Goal: Information Seeking & Learning: Learn about a topic

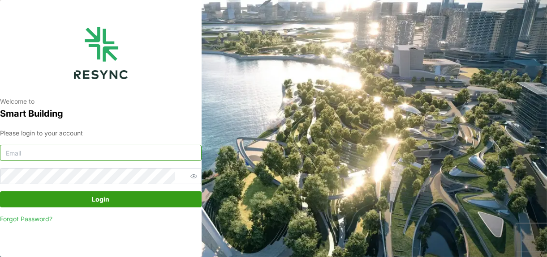
type input "[DOMAIN_NAME][EMAIL_ADDRESS][DOMAIN_NAME]"
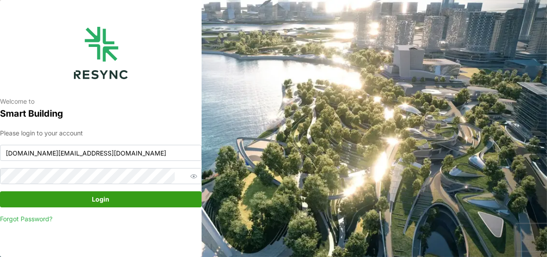
click at [128, 199] on span "Login" at bounding box center [101, 199] width 184 height 15
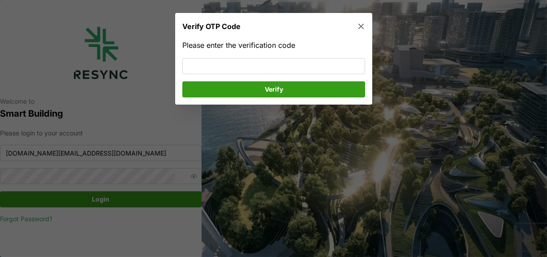
click at [128, 197] on div at bounding box center [273, 128] width 547 height 257
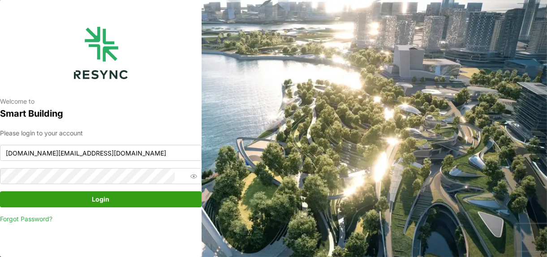
click at [122, 205] on span "Login" at bounding box center [101, 199] width 184 height 15
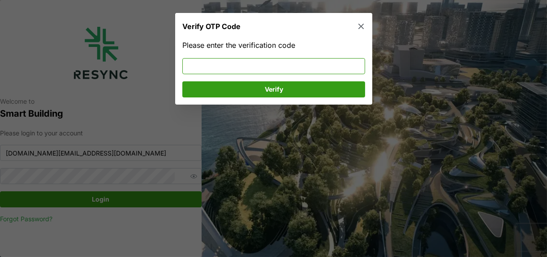
click at [334, 64] on input at bounding box center [273, 66] width 183 height 16
type input "665263"
click at [319, 90] on span "Verify" at bounding box center [274, 89] width 166 height 15
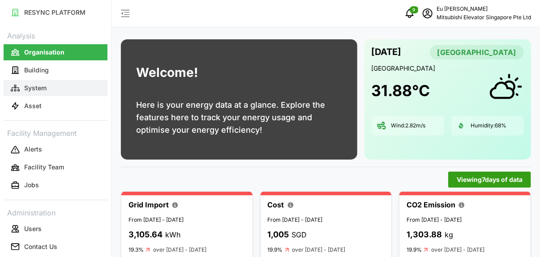
click at [59, 94] on button "System" at bounding box center [56, 88] width 104 height 16
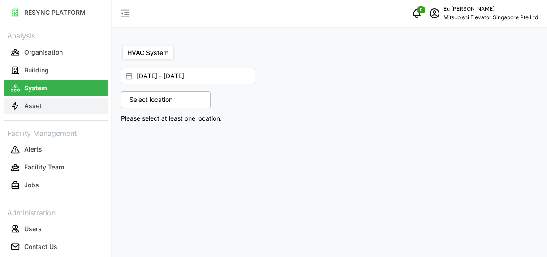
click at [72, 106] on button "Asset" at bounding box center [56, 106] width 104 height 16
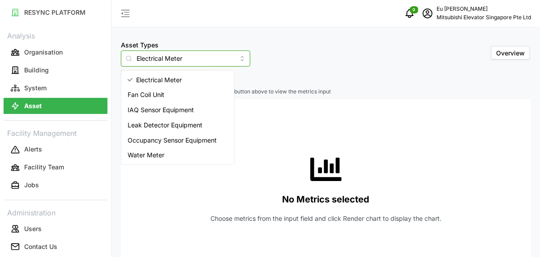
click at [190, 59] on input "Electrical Meter" at bounding box center [185, 59] width 129 height 16
click at [186, 140] on span "Occupancy Sensor Equipment" at bounding box center [172, 141] width 89 height 10
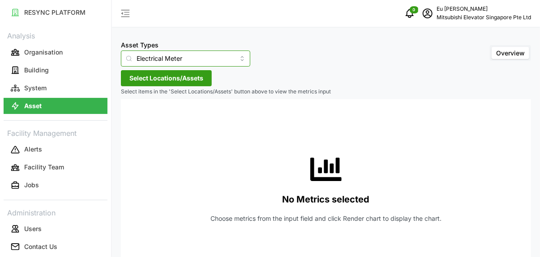
type input "Occupancy Sensor Equipment"
click at [188, 83] on span "Select Locations/Assets" at bounding box center [166, 78] width 74 height 15
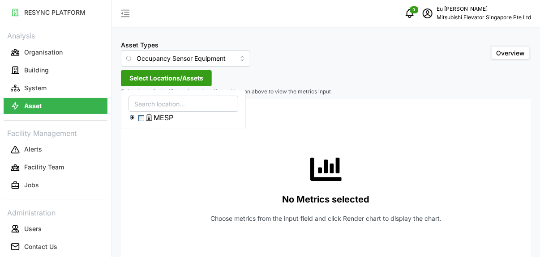
click at [172, 120] on span "MESP" at bounding box center [164, 117] width 20 height 11
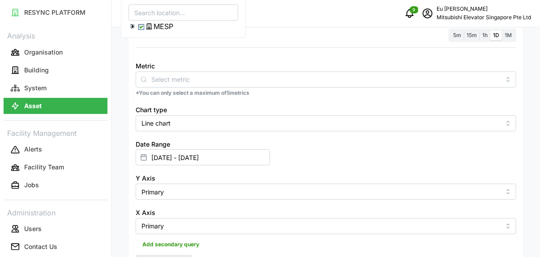
scroll to position [44, 0]
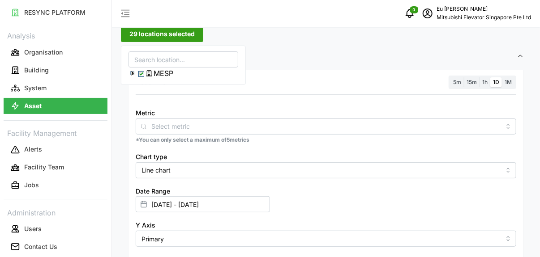
click at [457, 84] on span "5m" at bounding box center [457, 82] width 8 height 7
click at [450, 77] on input "5m" at bounding box center [450, 77] width 0 height 0
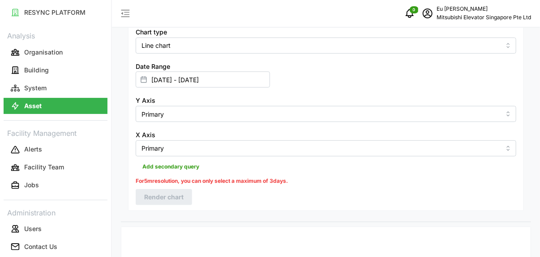
scroll to position [179, 0]
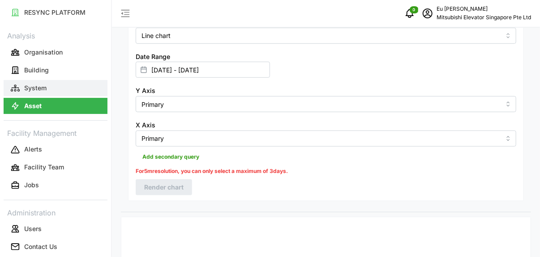
click at [77, 88] on button "System" at bounding box center [56, 88] width 104 height 16
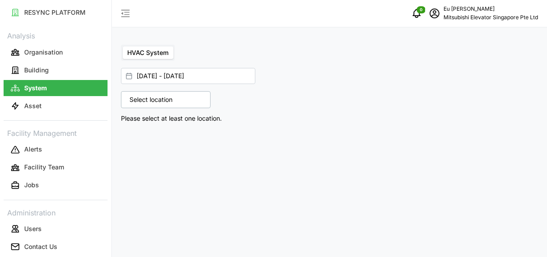
click at [180, 104] on div "Select location" at bounding box center [166, 99] width 90 height 17
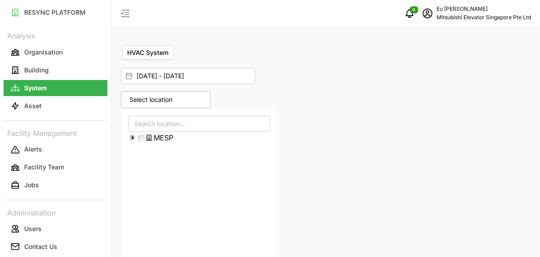
click at [166, 140] on span "MESP" at bounding box center [164, 138] width 20 height 11
click at [134, 137] on icon at bounding box center [132, 137] width 7 height 7
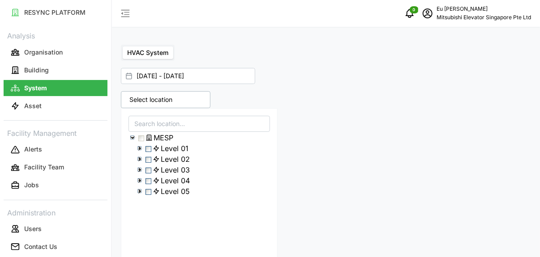
click at [175, 150] on span "Level 01" at bounding box center [175, 148] width 28 height 11
click at [79, 111] on button "Asset" at bounding box center [56, 106] width 104 height 16
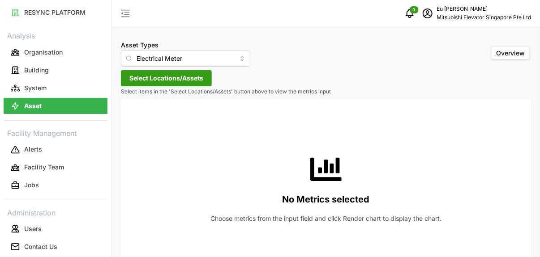
click at [195, 81] on span "Select Locations/Assets" at bounding box center [166, 78] width 74 height 15
click at [173, 120] on span "MESP" at bounding box center [164, 117] width 20 height 11
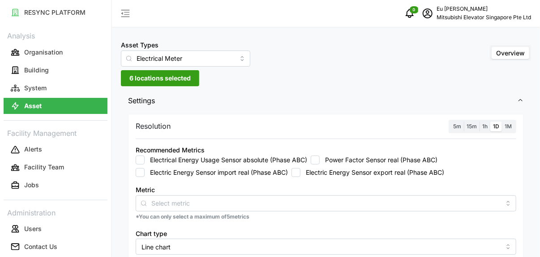
click at [261, 162] on label "Electrical Energy Usage Sensor absolute (Phase ABC)" at bounding box center [226, 160] width 163 height 9
click at [145, 162] on input "Electrical Energy Usage Sensor absolute (Phase ABC)" at bounding box center [140, 160] width 9 height 9
checkbox input "true"
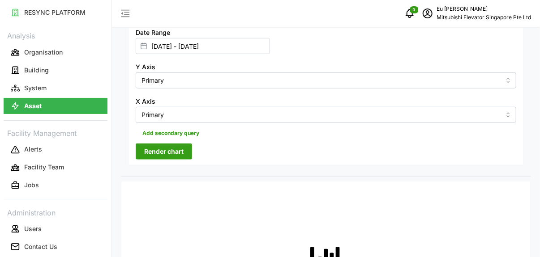
scroll to position [269, 0]
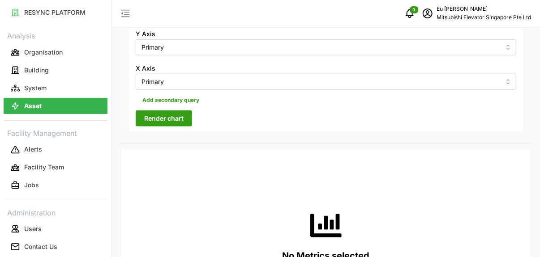
click at [167, 124] on span "Render chart" at bounding box center [163, 118] width 39 height 15
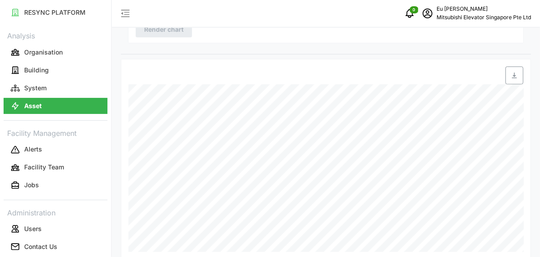
scroll to position [358, 0]
click at [56, 53] on p "Organisation" at bounding box center [43, 52] width 39 height 9
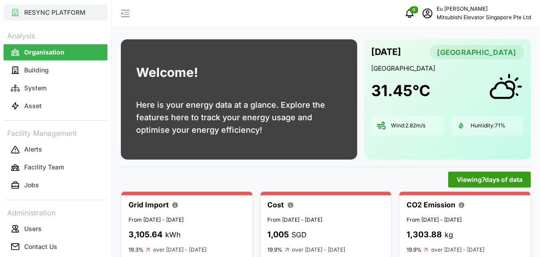
click at [59, 12] on p "RESYNC PLATFORM" at bounding box center [54, 12] width 61 height 9
click at [59, 13] on p "RESYNC PLATFORM" at bounding box center [54, 12] width 61 height 9
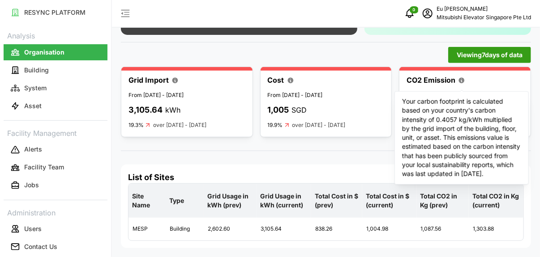
scroll to position [140, 0]
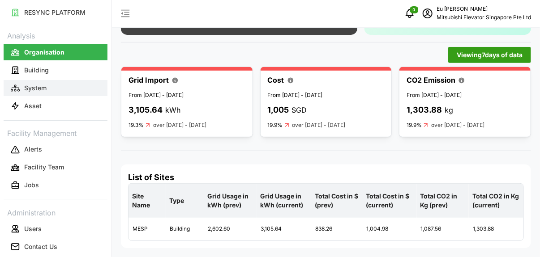
click at [41, 92] on p "System" at bounding box center [35, 88] width 22 height 9
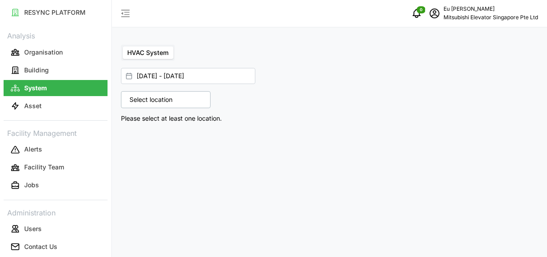
click at [172, 102] on p "Select location" at bounding box center [151, 99] width 52 height 9
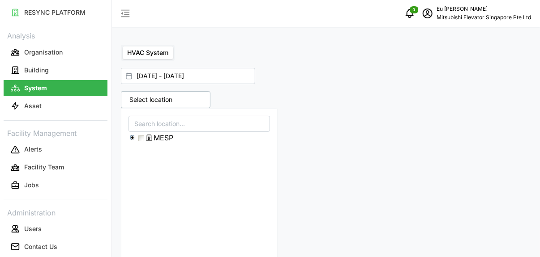
click at [168, 140] on span "MESP" at bounding box center [164, 138] width 20 height 11
click at [134, 137] on icon at bounding box center [132, 137] width 7 height 7
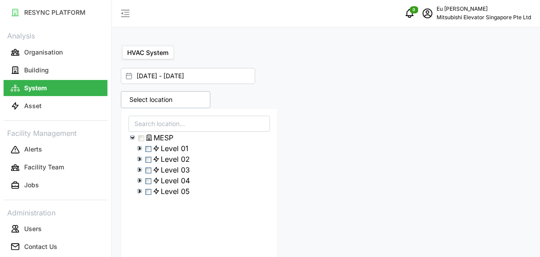
click at [190, 145] on div "Level 01" at bounding box center [199, 148] width 141 height 11
click at [188, 152] on span "Level 01" at bounding box center [175, 148] width 28 height 11
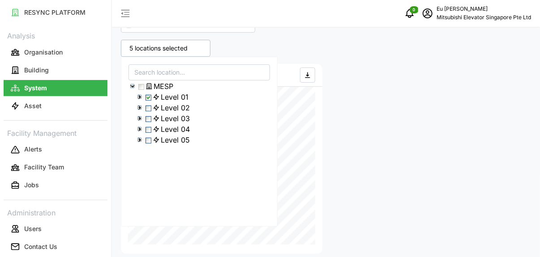
scroll to position [44, 0]
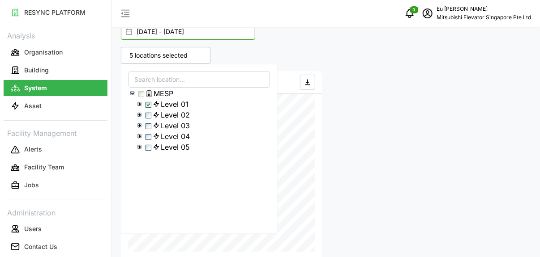
click at [168, 33] on input "[DATE] - [DATE]" at bounding box center [188, 32] width 134 height 16
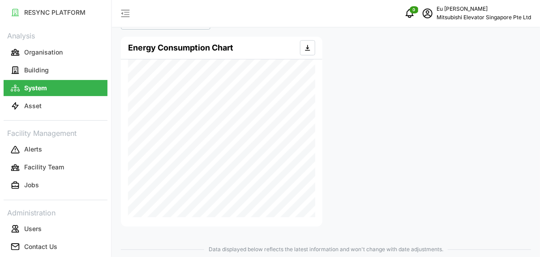
scroll to position [90, 0]
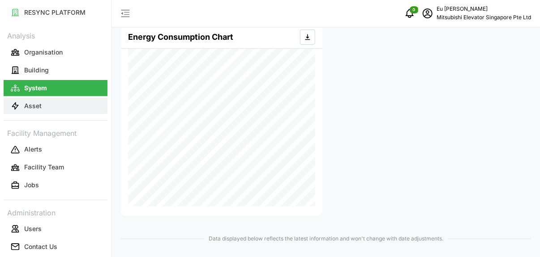
click at [21, 106] on button "Asset" at bounding box center [56, 106] width 104 height 16
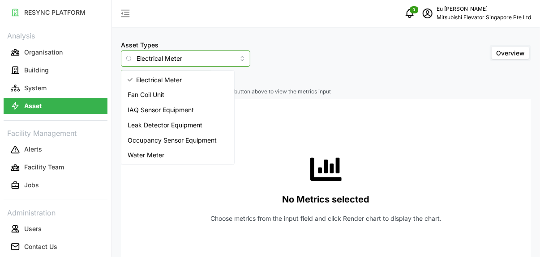
click at [225, 58] on input "Electrical Meter" at bounding box center [185, 59] width 129 height 16
click at [161, 156] on span "Water Meter" at bounding box center [146, 155] width 37 height 10
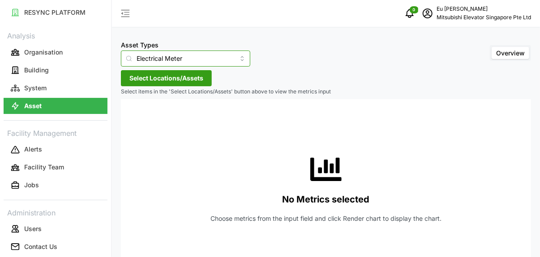
type input "Water Meter"
click at [184, 80] on span "Select Locations/Assets" at bounding box center [166, 78] width 74 height 15
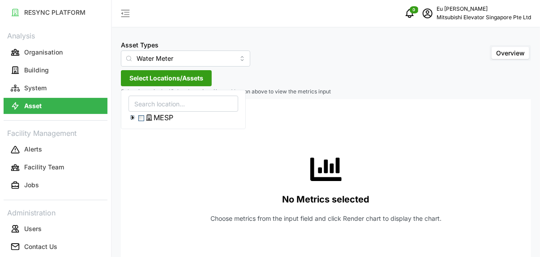
click at [171, 121] on span "MESP" at bounding box center [164, 117] width 20 height 11
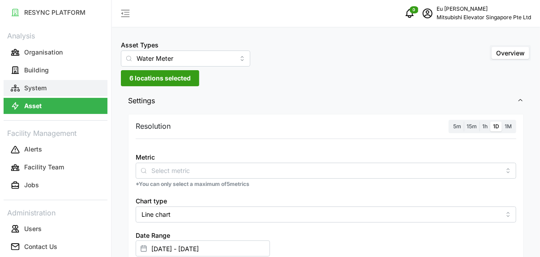
click at [30, 85] on p "System" at bounding box center [35, 88] width 22 height 9
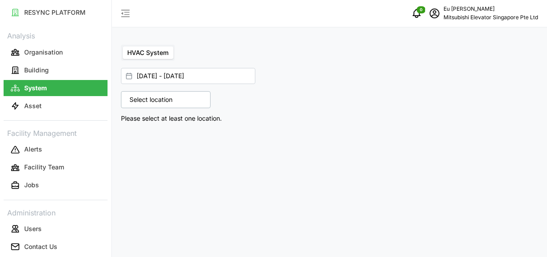
click at [158, 96] on p "Select location" at bounding box center [151, 99] width 52 height 9
click at [158, 98] on p "Select location" at bounding box center [151, 99] width 52 height 9
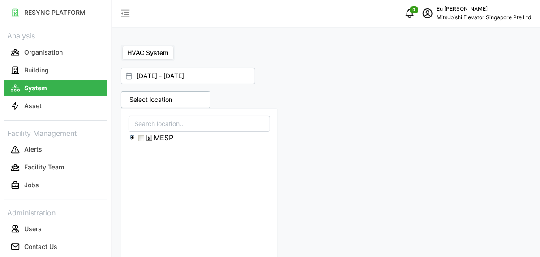
click at [160, 101] on p "Select location" at bounding box center [151, 99] width 52 height 9
click at [171, 141] on span "MESP" at bounding box center [164, 138] width 20 height 11
click at [171, 138] on span "MESP" at bounding box center [164, 138] width 20 height 11
click at [131, 137] on icon at bounding box center [132, 137] width 7 height 7
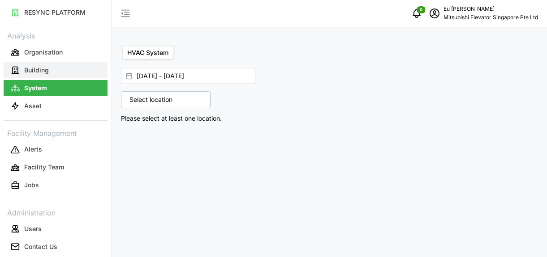
click at [38, 70] on p "Building" at bounding box center [36, 70] width 25 height 9
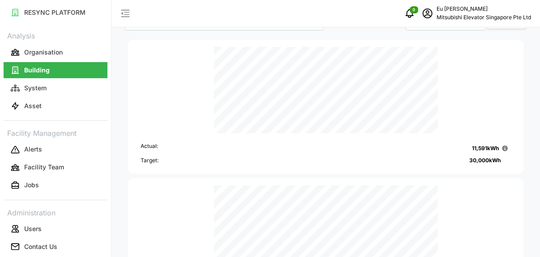
scroll to position [44, 0]
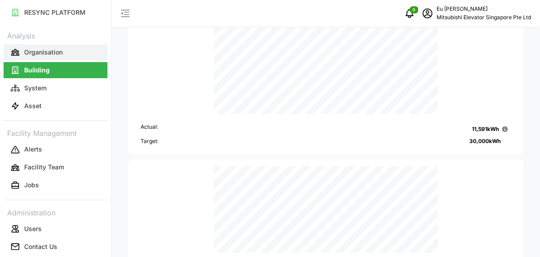
click at [43, 56] on button "Organisation" at bounding box center [56, 52] width 104 height 16
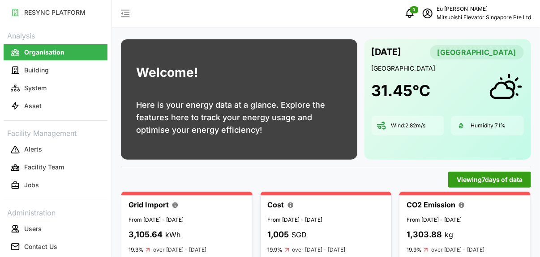
scroll to position [45, 0]
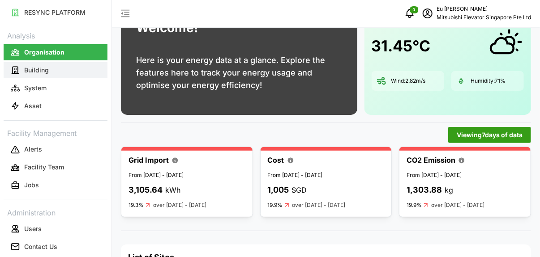
click at [27, 68] on p "Building" at bounding box center [36, 70] width 25 height 9
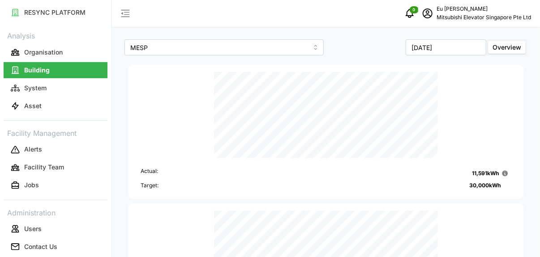
click at [503, 46] on span "Overview" at bounding box center [506, 47] width 29 height 8
click at [488, 41] on input "Overview" at bounding box center [488, 41] width 0 height 0
click at [500, 51] on label "Overview" at bounding box center [507, 47] width 38 height 13
click at [488, 41] on input "Overview" at bounding box center [488, 41] width 0 height 0
click at [126, 12] on icon "button" at bounding box center [125, 13] width 11 height 11
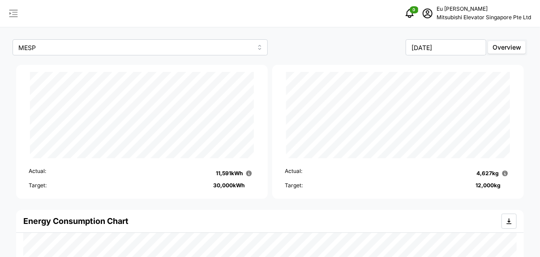
click at [12, 13] on icon "button" at bounding box center [13, 13] width 11 height 11
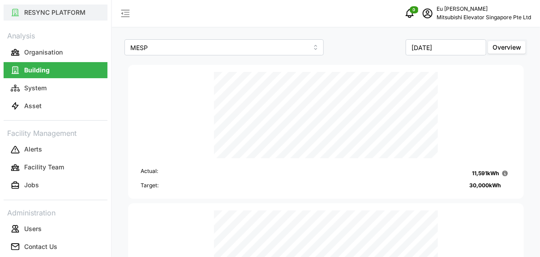
click at [56, 11] on p "RESYNC PLATFORM" at bounding box center [54, 12] width 61 height 9
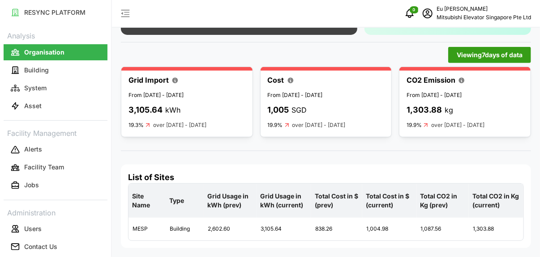
scroll to position [140, 0]
click at [31, 73] on p "Building" at bounding box center [36, 70] width 25 height 9
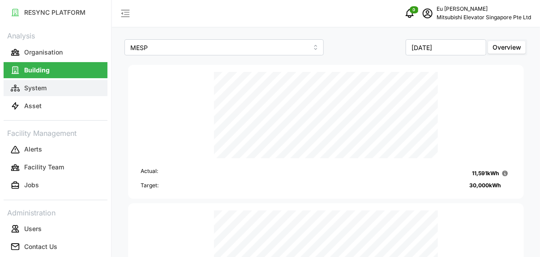
click at [37, 89] on p "System" at bounding box center [35, 88] width 22 height 9
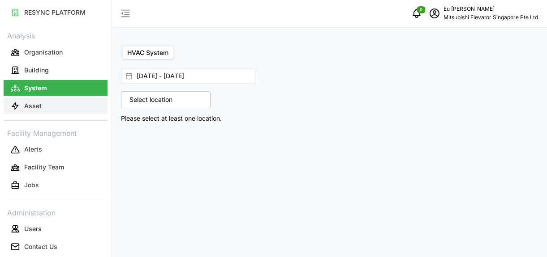
click at [39, 109] on p "Asset" at bounding box center [32, 106] width 17 height 9
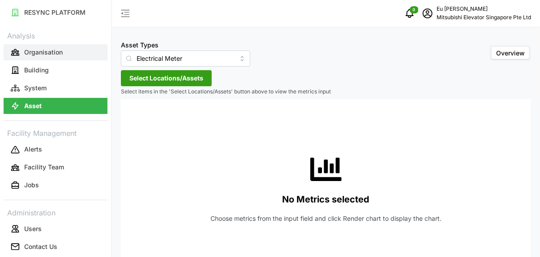
click at [50, 50] on p "Organisation" at bounding box center [43, 52] width 39 height 9
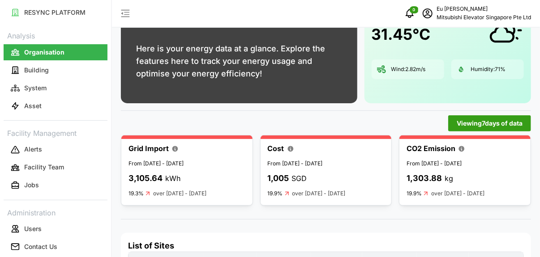
scroll to position [6, 0]
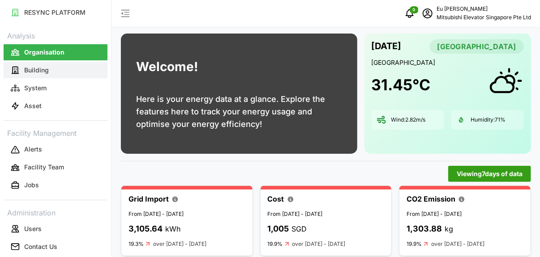
click at [46, 74] on p "Building" at bounding box center [36, 70] width 25 height 9
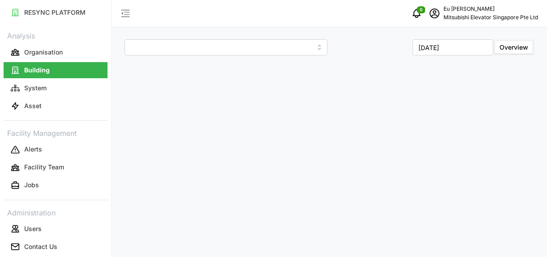
type input "MESP"
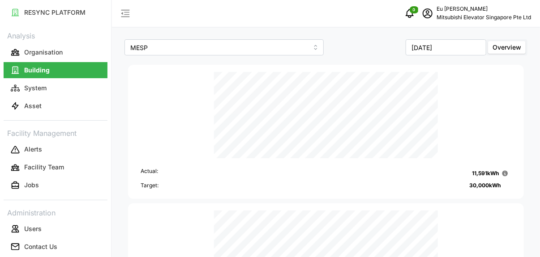
click at [497, 50] on span "Overview" at bounding box center [506, 47] width 29 height 8
click at [488, 41] on input "Overview" at bounding box center [488, 41] width 0 height 0
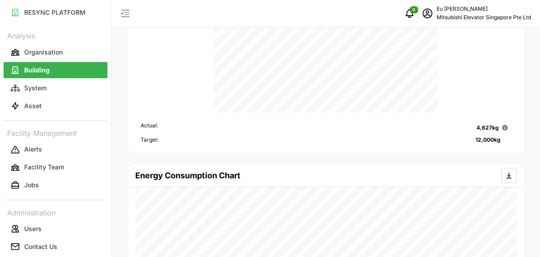
scroll to position [134, 0]
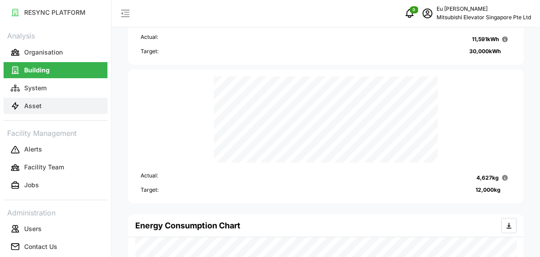
click at [39, 103] on p "Asset" at bounding box center [32, 106] width 17 height 9
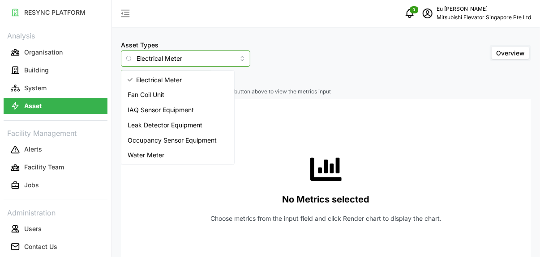
click at [227, 56] on input "Electrical Meter" at bounding box center [185, 59] width 129 height 16
click at [156, 154] on span "Water Meter" at bounding box center [146, 155] width 37 height 10
type input "Water Meter"
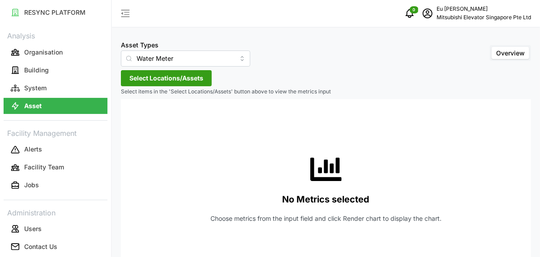
click at [162, 73] on span "Select Locations/Assets" at bounding box center [166, 78] width 74 height 15
click at [160, 120] on span "MESP" at bounding box center [160, 117] width 28 height 11
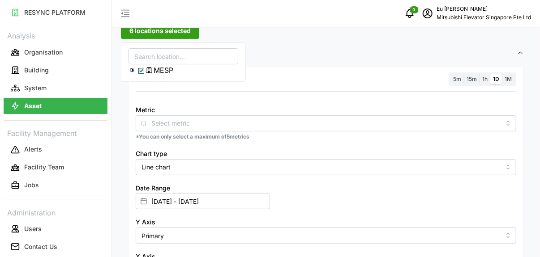
scroll to position [44, 0]
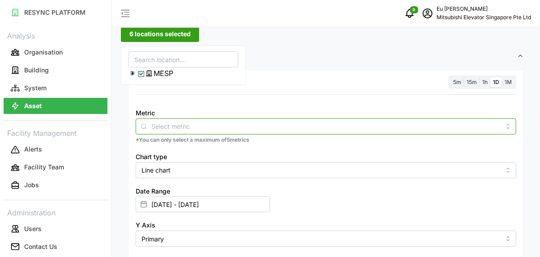
click at [249, 132] on div at bounding box center [326, 127] width 381 height 16
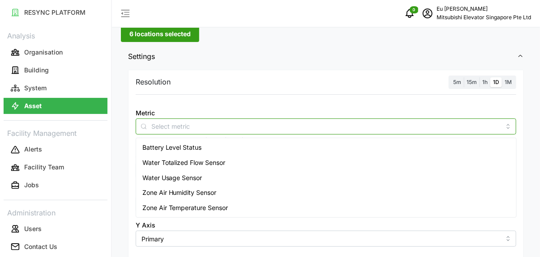
click at [186, 178] on span "Water Usage Sensor" at bounding box center [172, 178] width 60 height 10
click at [335, 157] on div "Water Totalized Flow Sensor" at bounding box center [326, 162] width 377 height 15
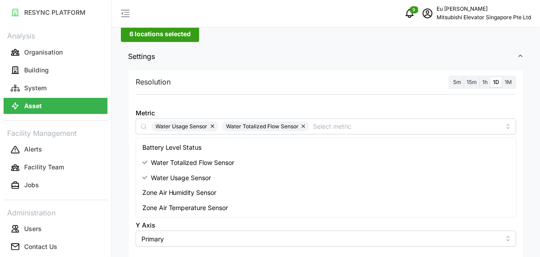
click at [460, 105] on div "Metric Water Usage Sensor Water Totalized Flow Sensor *You can only select a ma…" at bounding box center [326, 126] width 388 height 44
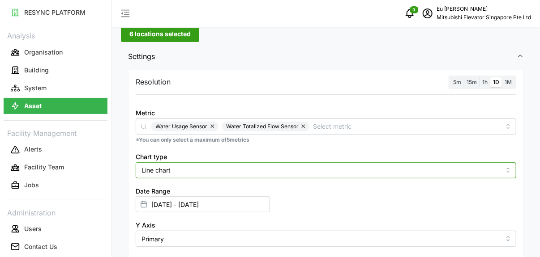
click at [215, 170] on input "Line chart" at bounding box center [326, 171] width 381 height 16
click at [176, 203] on div "Bar chart" at bounding box center [326, 206] width 377 height 15
type input "Bar chart"
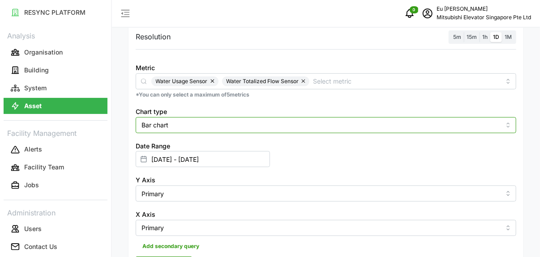
scroll to position [134, 0]
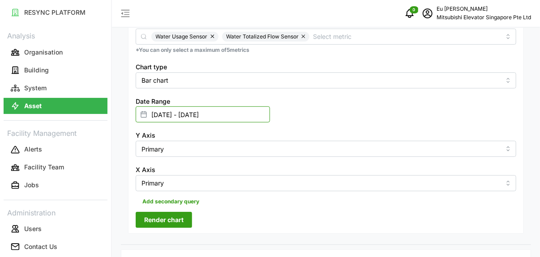
click at [193, 116] on input "[DATE] - [DATE]" at bounding box center [203, 115] width 134 height 16
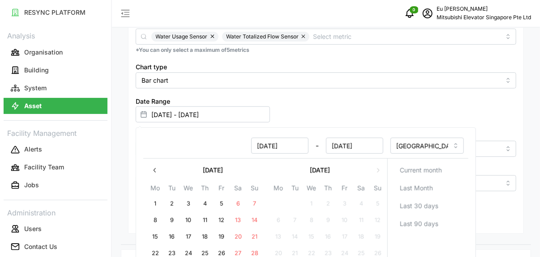
scroll to position [223, 0]
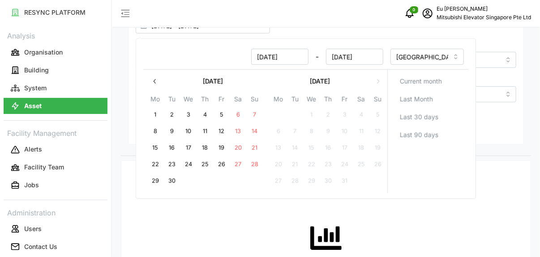
click at [157, 162] on button "22" at bounding box center [155, 165] width 16 height 16
type input "[DATE] - [DATE]"
type input "[DATE]"
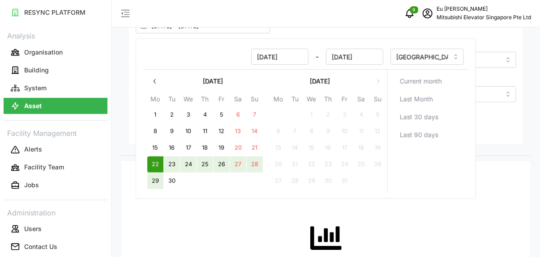
click at [156, 181] on button "29" at bounding box center [155, 181] width 16 height 16
type input "[DATE] - [DATE]"
type input "[DATE]"
click at [212, 198] on div "[DATE] - [DATE] [GEOGRAPHIC_DATA]/[GEOGRAPHIC_DATA] [DATE] Mo Tu We Th Fr Sa Su…" at bounding box center [306, 119] width 340 height 161
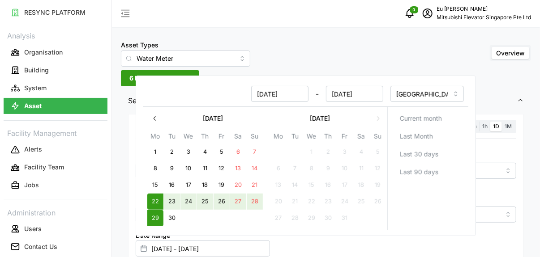
scroll to position [134, 0]
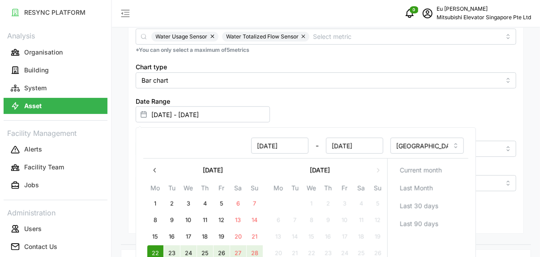
click at [308, 125] on div "Date Range [DATE] - [DATE]" at bounding box center [326, 109] width 388 height 34
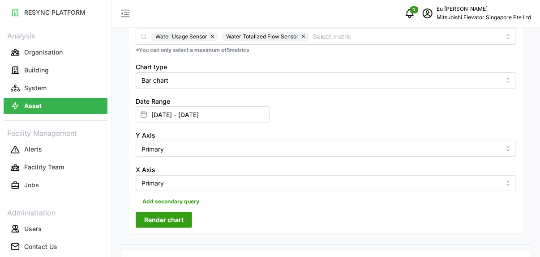
click at [169, 221] on span "Render chart" at bounding box center [163, 220] width 39 height 15
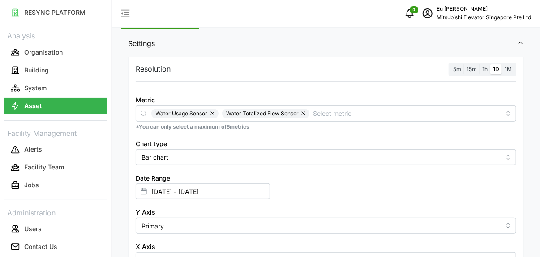
scroll to position [90, 0]
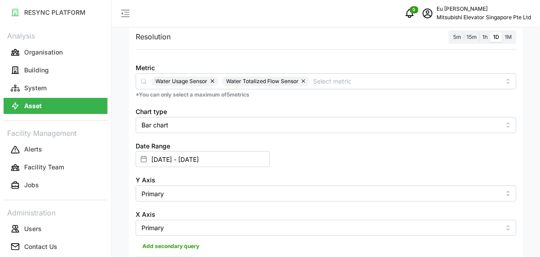
click at [303, 81] on button "button" at bounding box center [304, 82] width 11 height 10
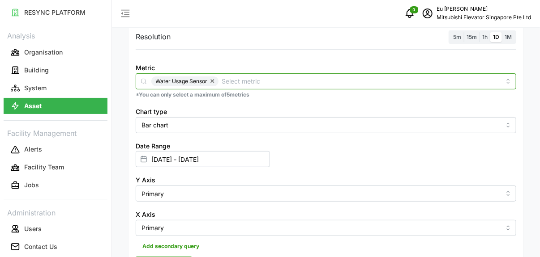
click at [251, 81] on input "Metric" at bounding box center [361, 81] width 278 height 10
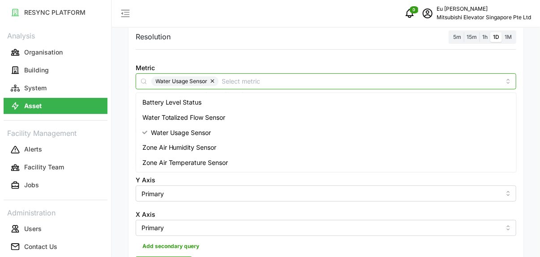
click at [211, 147] on span "Zone Air Humidity Sensor" at bounding box center [179, 148] width 74 height 10
click at [210, 82] on button "button" at bounding box center [213, 82] width 11 height 10
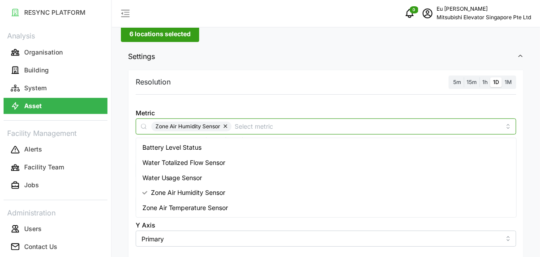
scroll to position [179, 0]
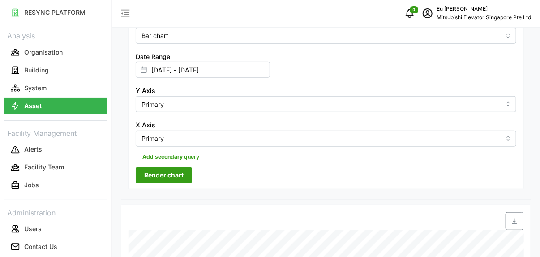
click at [174, 175] on span "Render chart" at bounding box center [163, 175] width 39 height 15
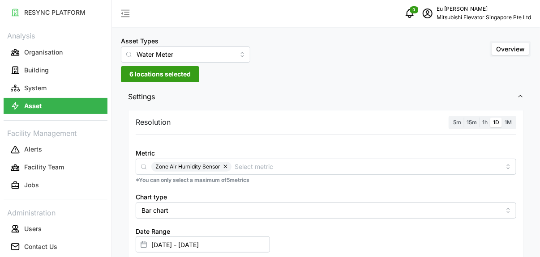
scroll to position [0, 0]
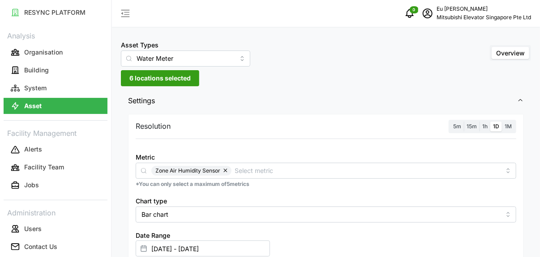
click at [156, 84] on span "6 locations selected" at bounding box center [159, 78] width 61 height 15
click at [153, 117] on icon at bounding box center [149, 117] width 7 height 7
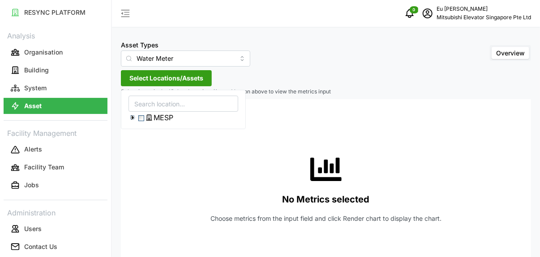
click at [134, 118] on icon at bounding box center [132, 117] width 7 height 7
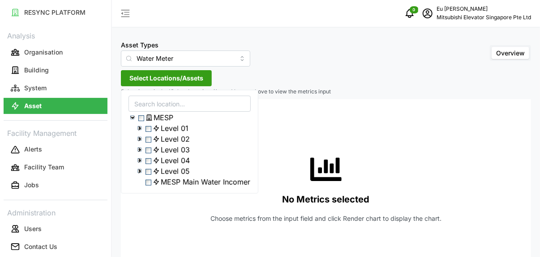
scroll to position [30, 0]
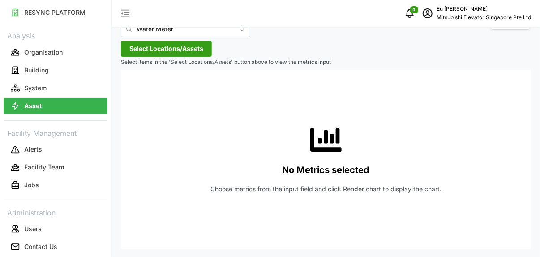
click at [389, 113] on div "No Metrics selected Choose metrics from the input field and click Render chart …" at bounding box center [326, 159] width 396 height 179
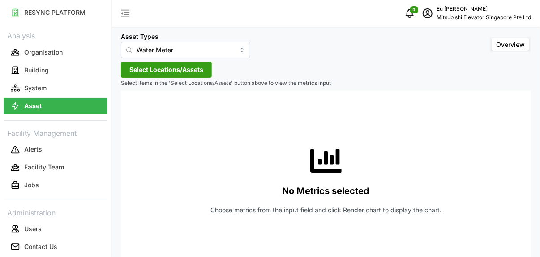
scroll to position [0, 0]
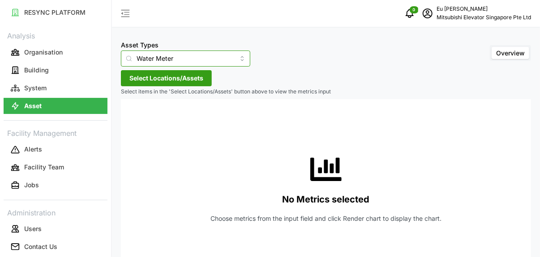
click at [222, 62] on input "Water Meter" at bounding box center [185, 59] width 129 height 16
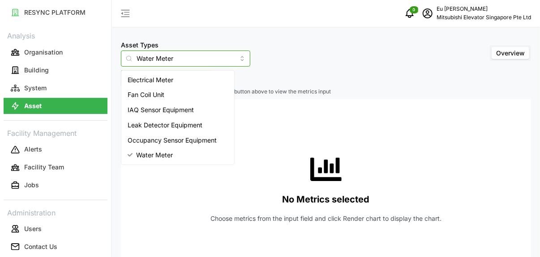
click at [202, 124] on span "Leak Detector Equipment" at bounding box center [165, 125] width 75 height 10
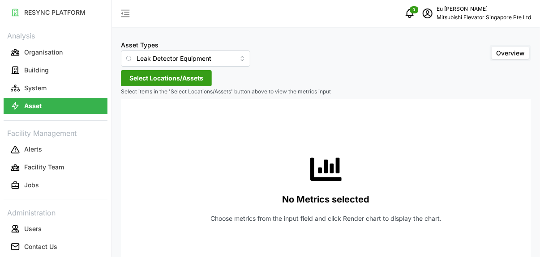
click at [190, 81] on span "Select Locations/Assets" at bounding box center [166, 78] width 74 height 15
click at [167, 119] on span "MESP" at bounding box center [164, 117] width 20 height 11
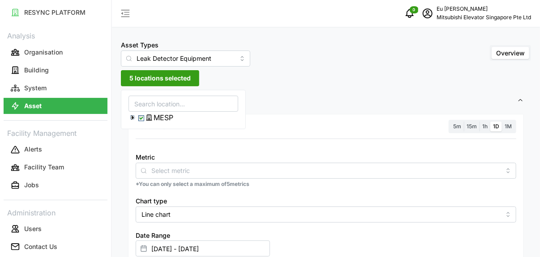
scroll to position [44, 0]
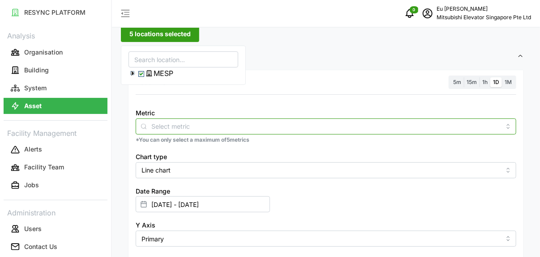
click at [189, 125] on input "Metric" at bounding box center [325, 126] width 349 height 10
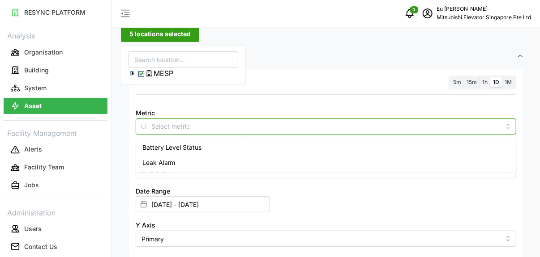
click at [189, 126] on input "Metric" at bounding box center [325, 126] width 349 height 10
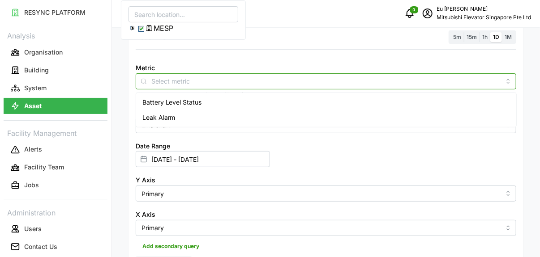
scroll to position [0, 0]
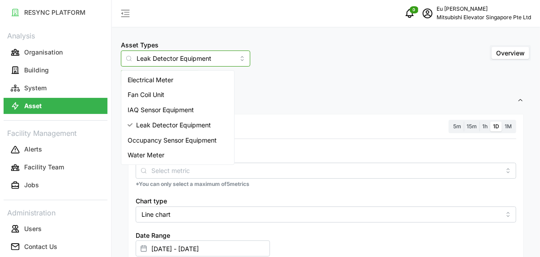
click at [187, 59] on input "Leak Detector Equipment" at bounding box center [185, 59] width 129 height 16
click at [177, 136] on span "Occupancy Sensor Equipment" at bounding box center [172, 141] width 89 height 10
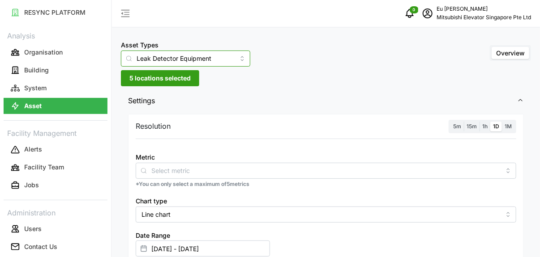
type input "Occupancy Sensor Equipment"
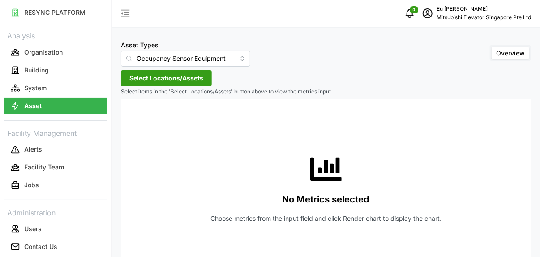
click at [150, 81] on span "Select Locations/Assets" at bounding box center [166, 78] width 74 height 15
click at [163, 121] on span "MESP" at bounding box center [164, 117] width 20 height 11
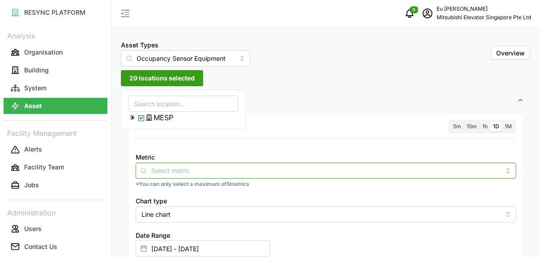
click at [175, 173] on input "Metric" at bounding box center [325, 171] width 349 height 10
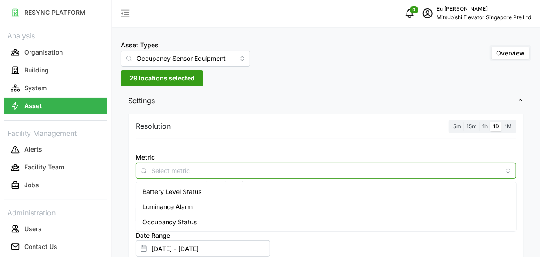
click at [182, 222] on span "Occupancy Status" at bounding box center [169, 223] width 55 height 10
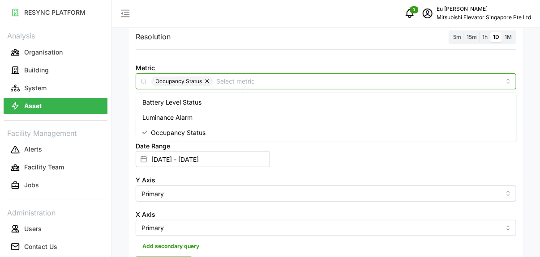
scroll to position [223, 0]
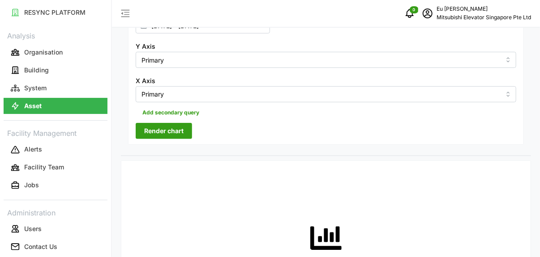
click at [160, 135] on span "Render chart" at bounding box center [163, 131] width 39 height 15
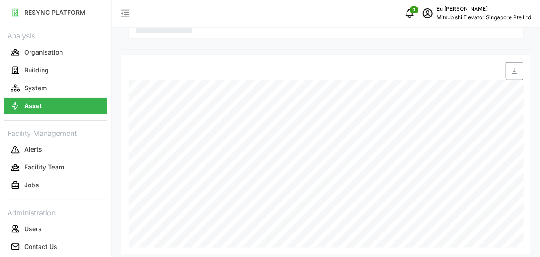
scroll to position [336, 0]
click at [29, 71] on p "Building" at bounding box center [36, 70] width 25 height 9
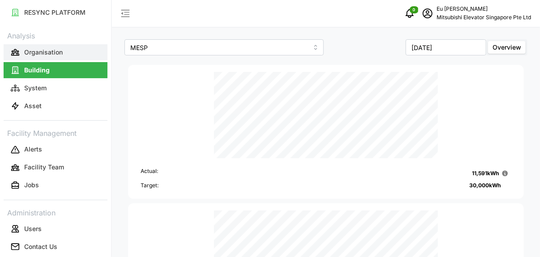
click at [29, 53] on p "Organisation" at bounding box center [43, 52] width 39 height 9
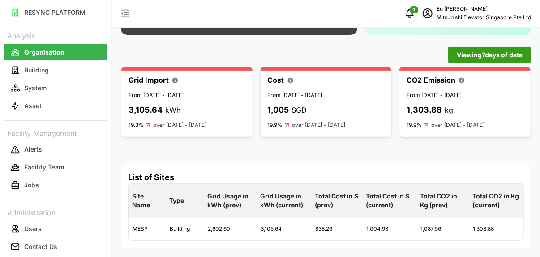
scroll to position [140, 0]
click at [464, 47] on span "Viewing 7 days of data" at bounding box center [490, 54] width 66 height 15
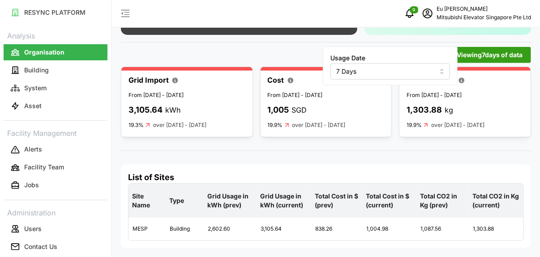
click at [426, 64] on input "7 Days" at bounding box center [390, 72] width 120 height 16
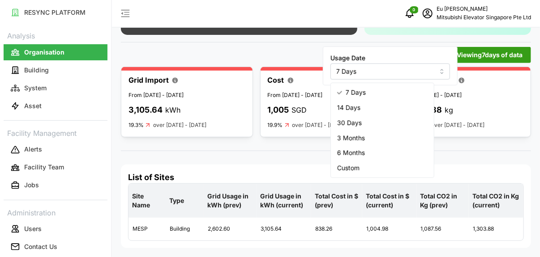
click at [390, 100] on div "14 Days" at bounding box center [382, 107] width 99 height 15
type input "14 Days"
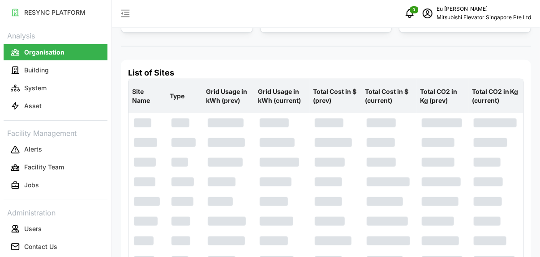
scroll to position [140, 0]
